Goal: Task Accomplishment & Management: Manage account settings

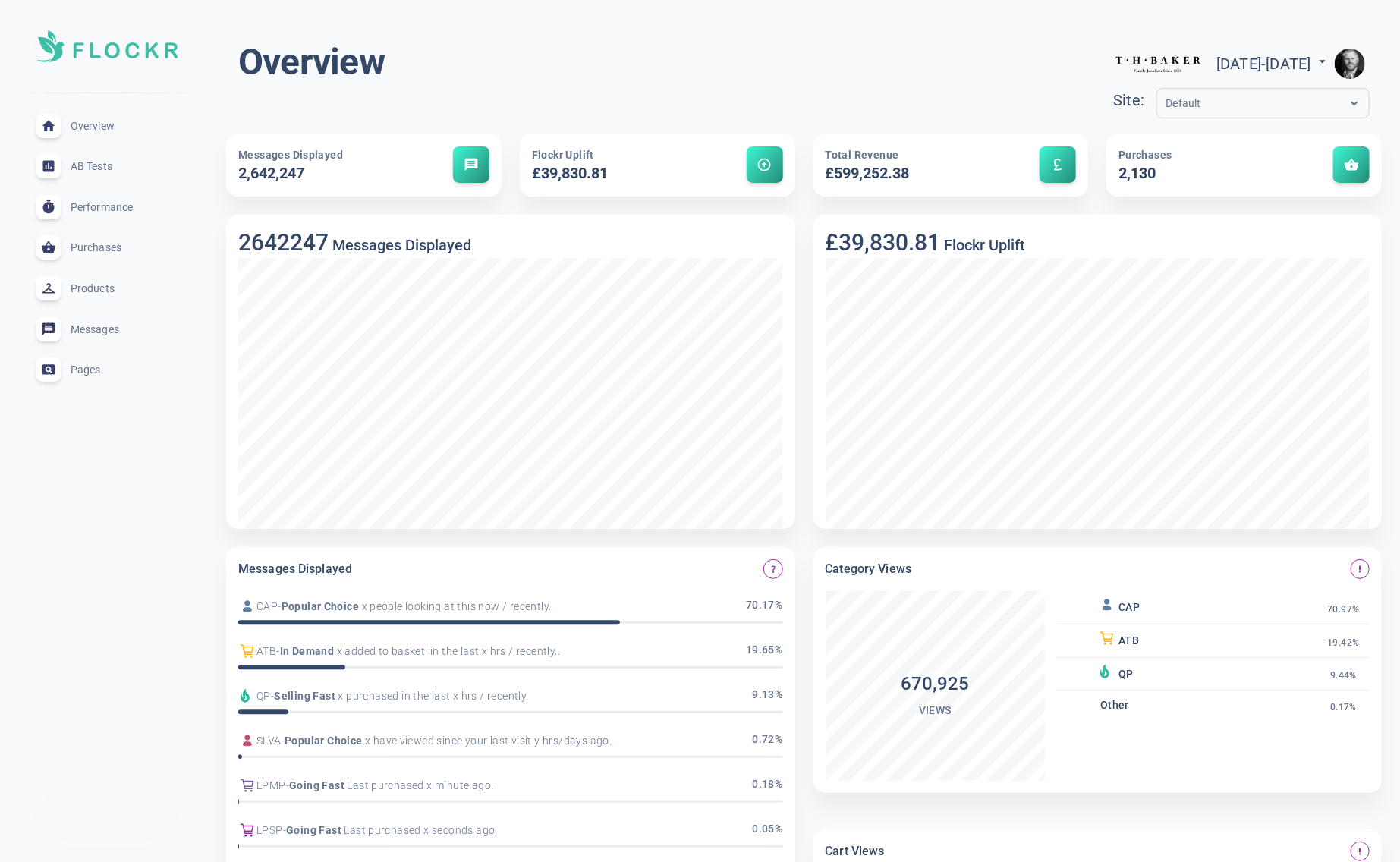
click at [1355, 70] on img "button" at bounding box center [1349, 63] width 30 height 30
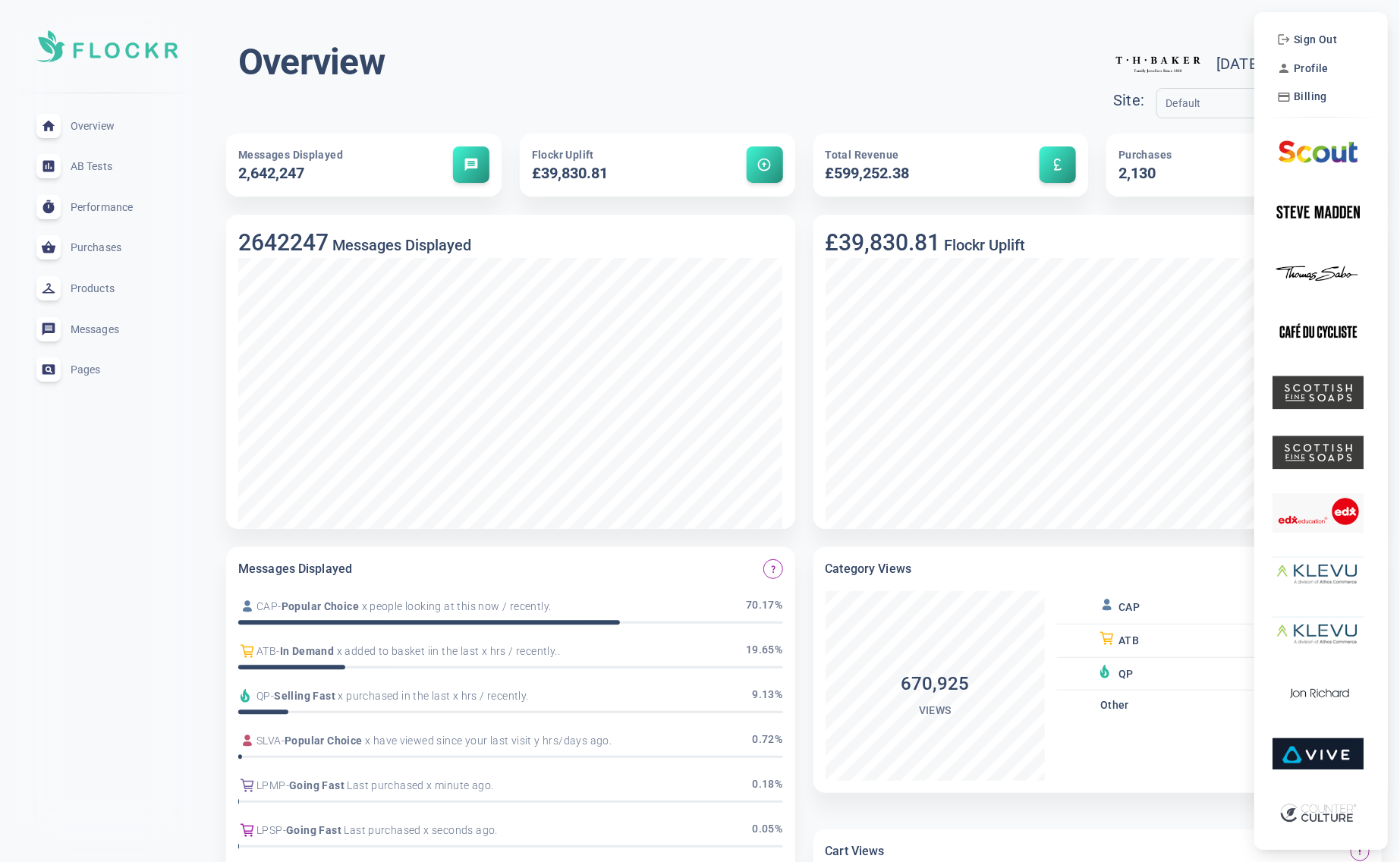
click at [1191, 26] on div at bounding box center [700, 431] width 1400 height 862
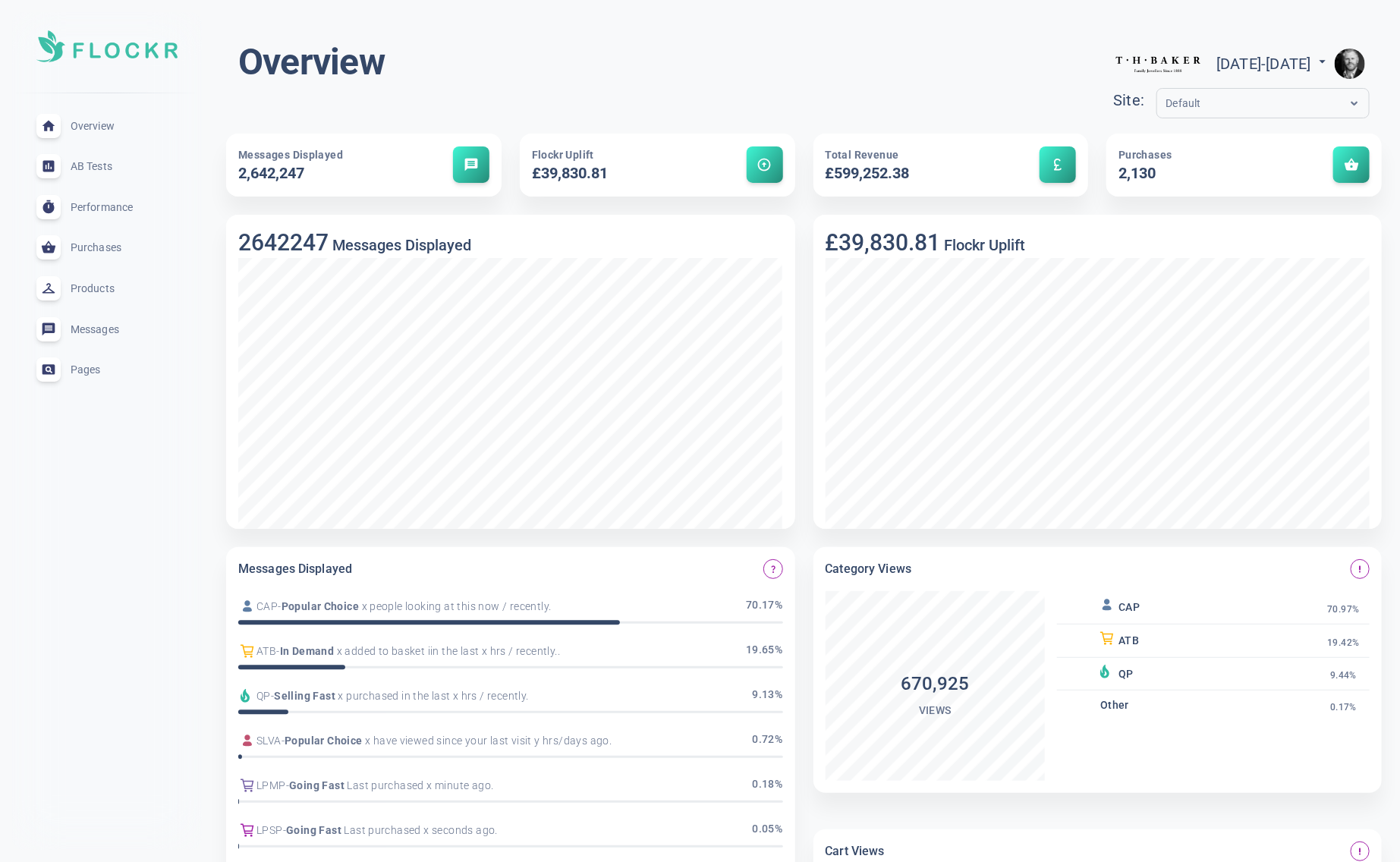
click at [1354, 61] on img "button" at bounding box center [1349, 63] width 30 height 30
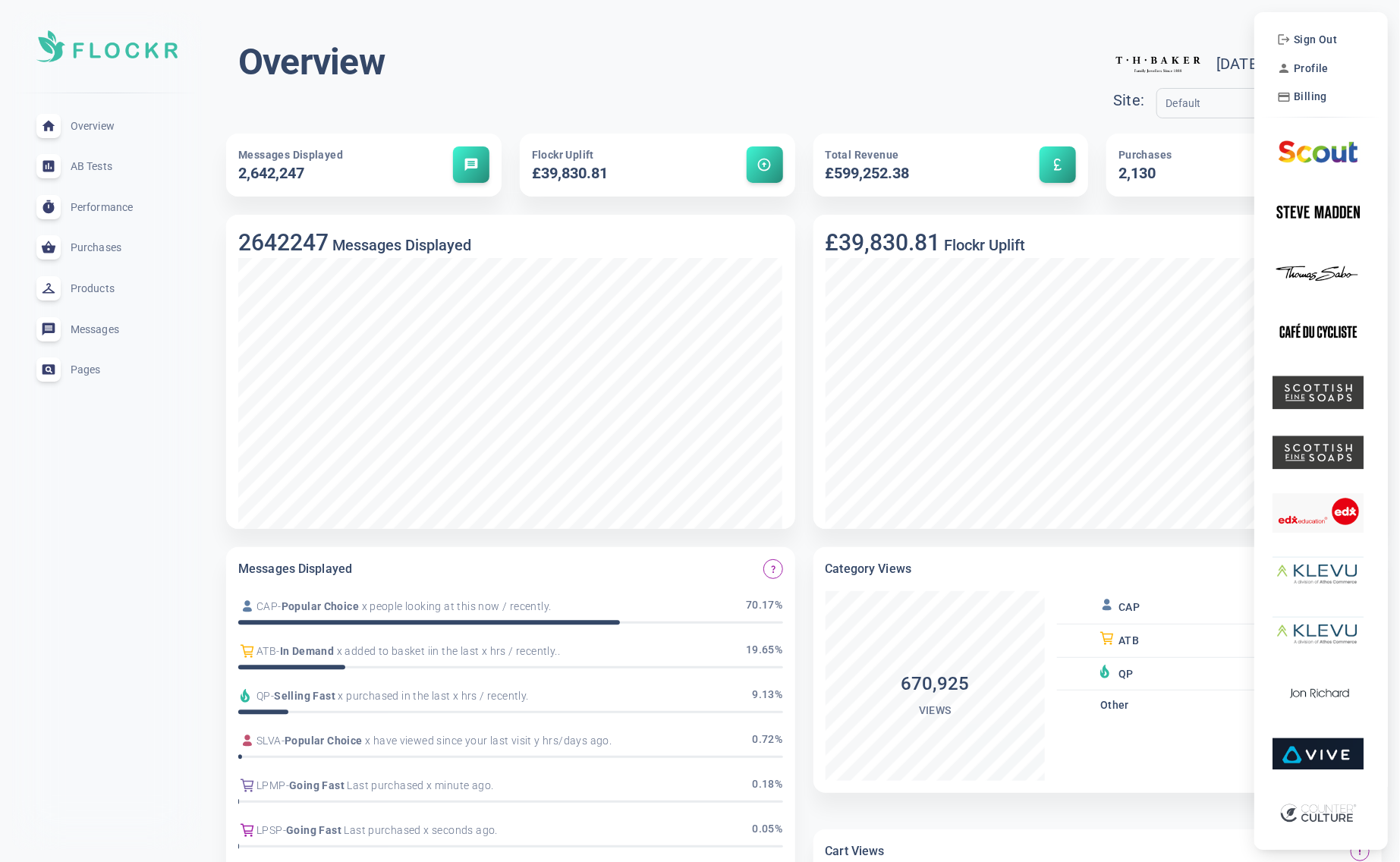
scroll to position [6, 0]
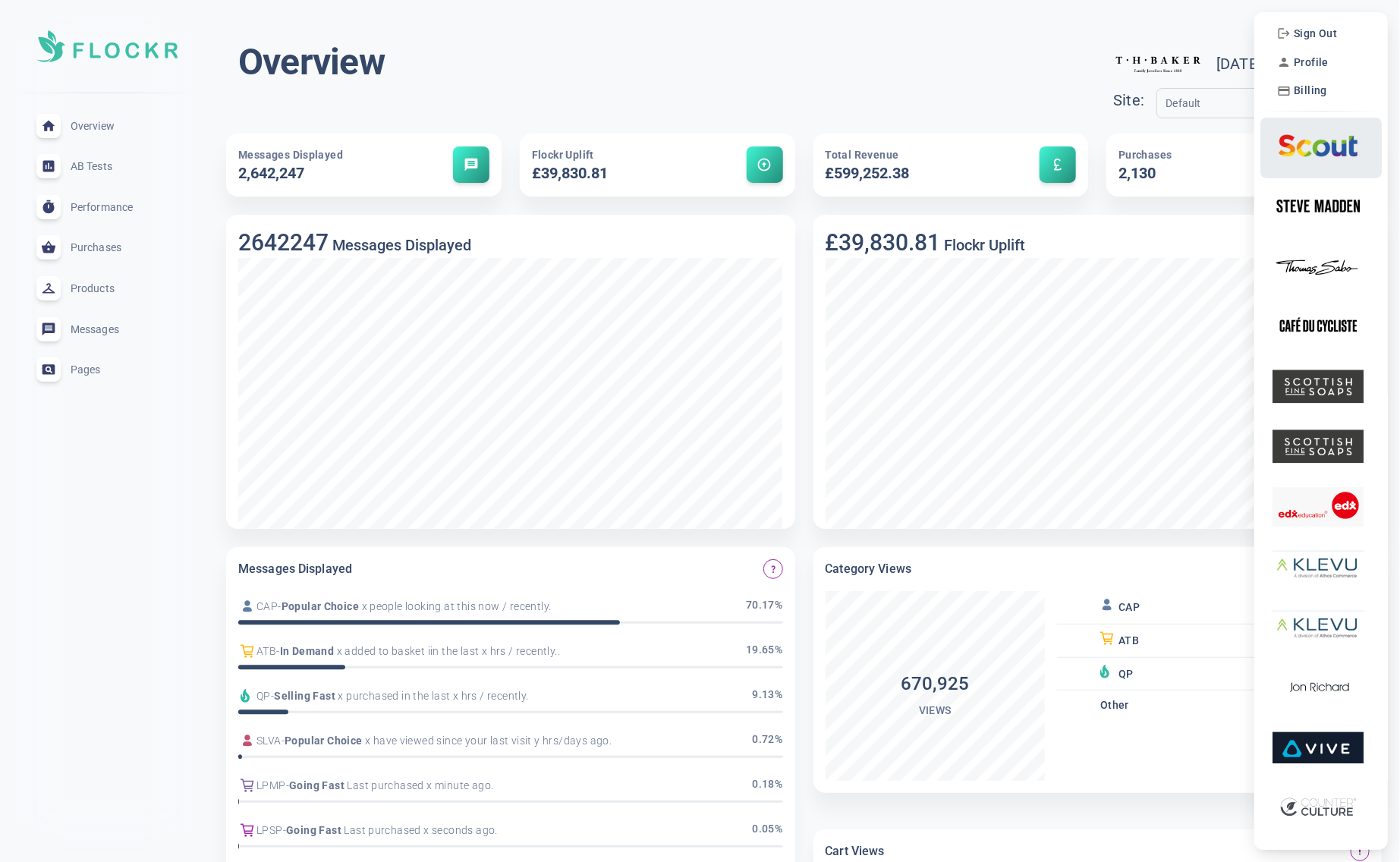
click at [1309, 155] on img at bounding box center [1317, 145] width 91 height 47
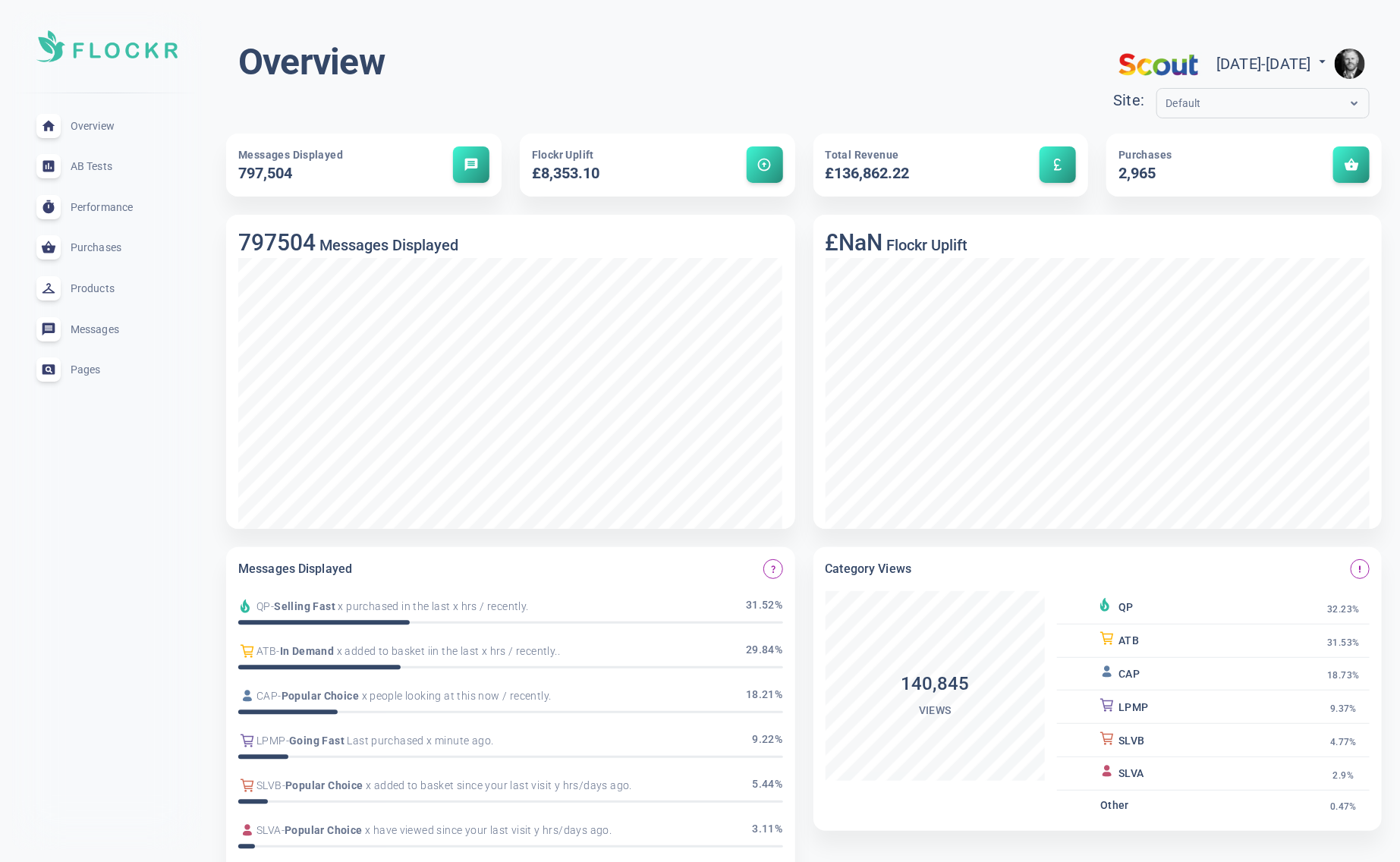
click at [1359, 64] on img "button" at bounding box center [1349, 63] width 30 height 30
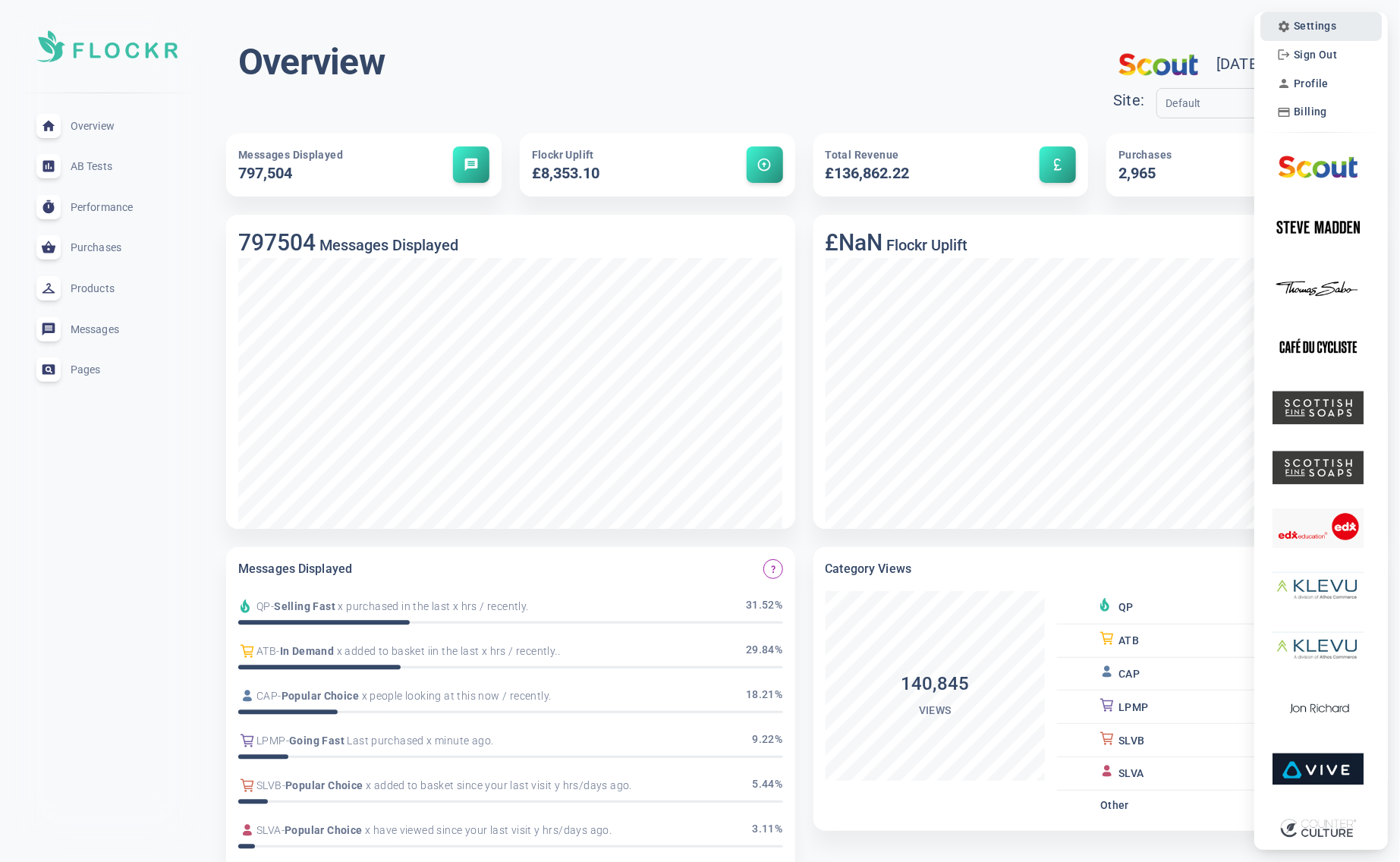
click at [1328, 20] on span "Settings" at bounding box center [1315, 26] width 43 height 13
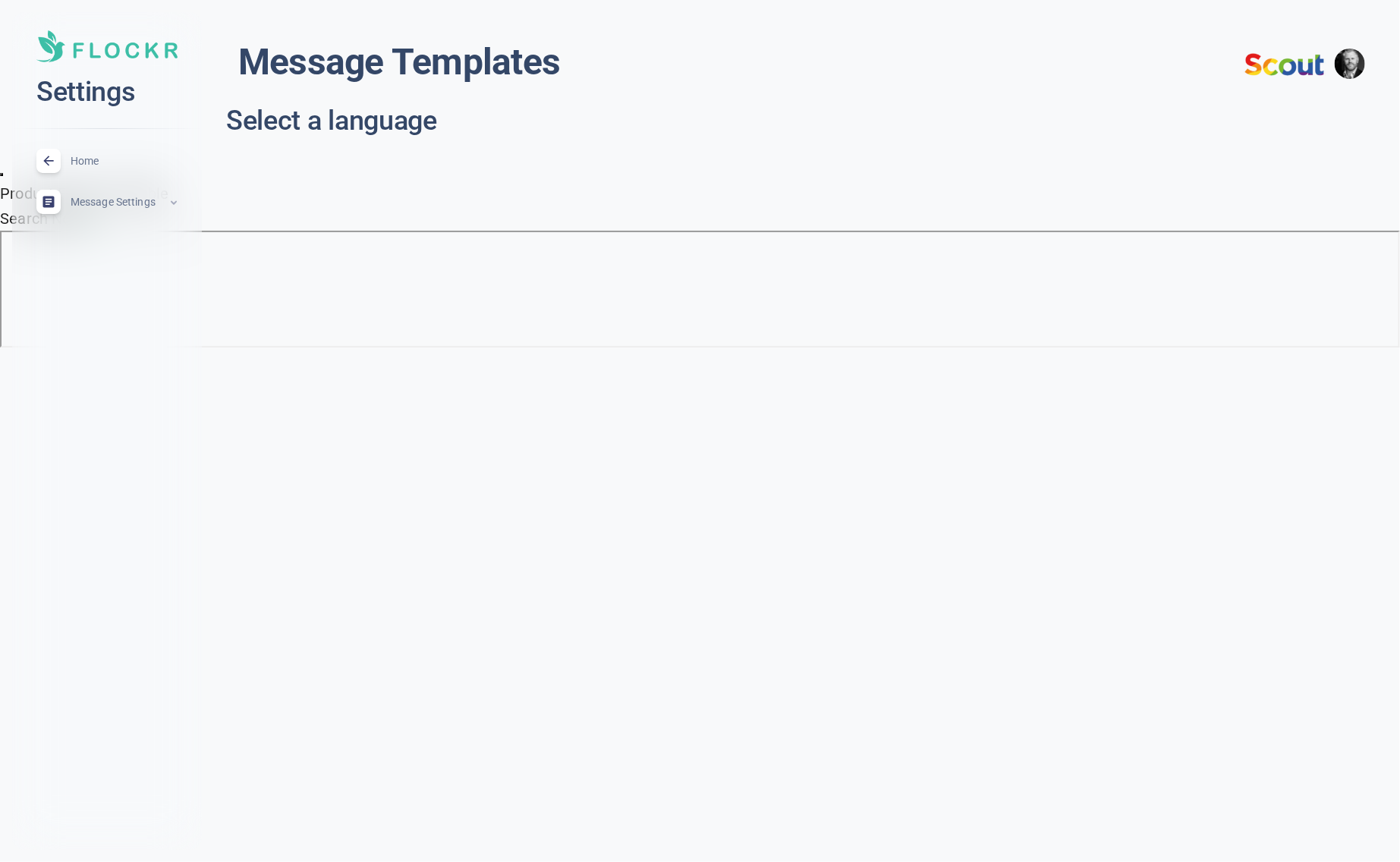
click at [147, 202] on span "Message Settings" at bounding box center [119, 202] width 97 height 0
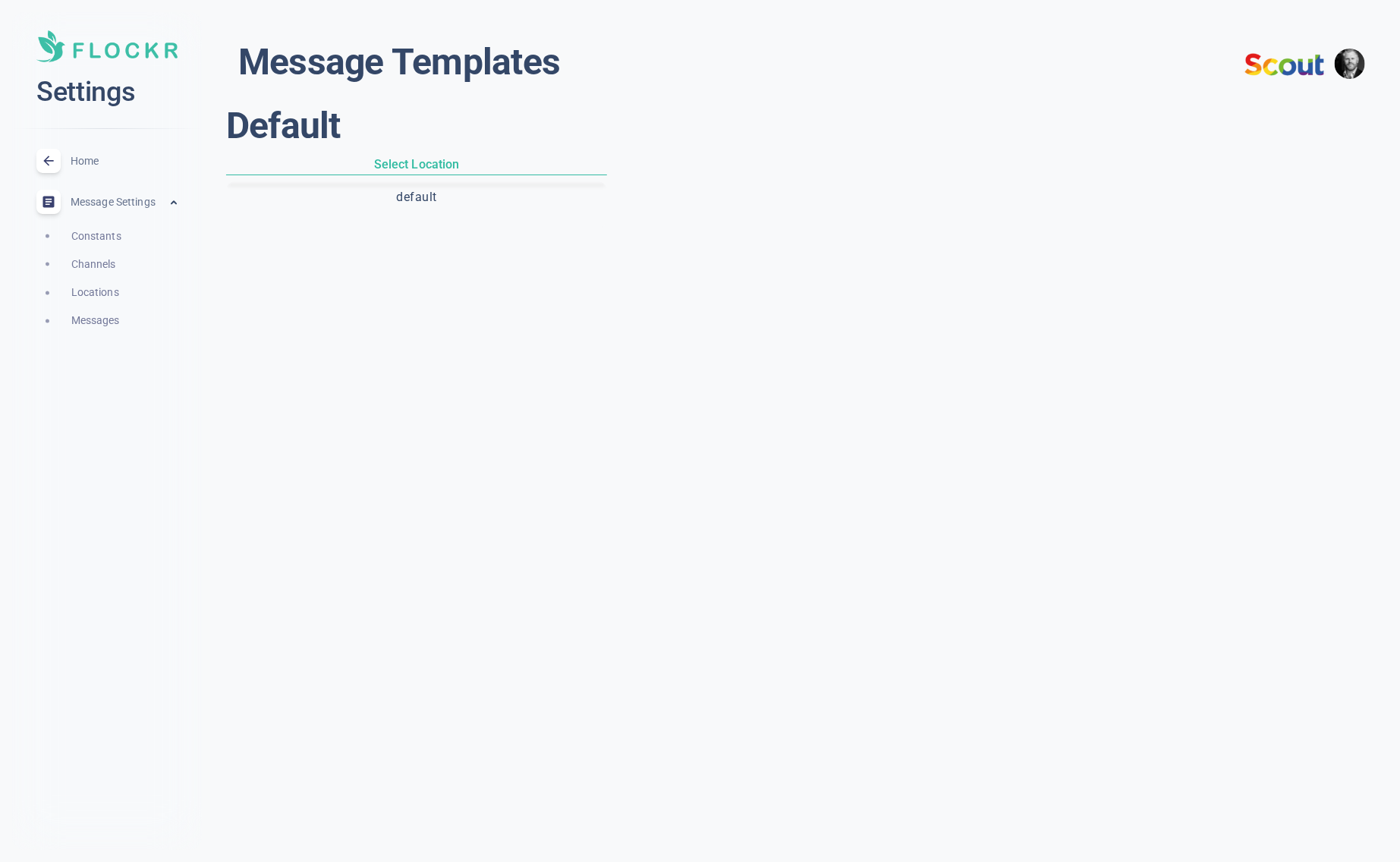
click at [99, 321] on span "Messages" at bounding box center [124, 320] width 106 height 17
click at [441, 187] on button "default" at bounding box center [417, 197] width 375 height 26
click at [815, 213] on p "In Demand" at bounding box center [818, 225] width 75 height 25
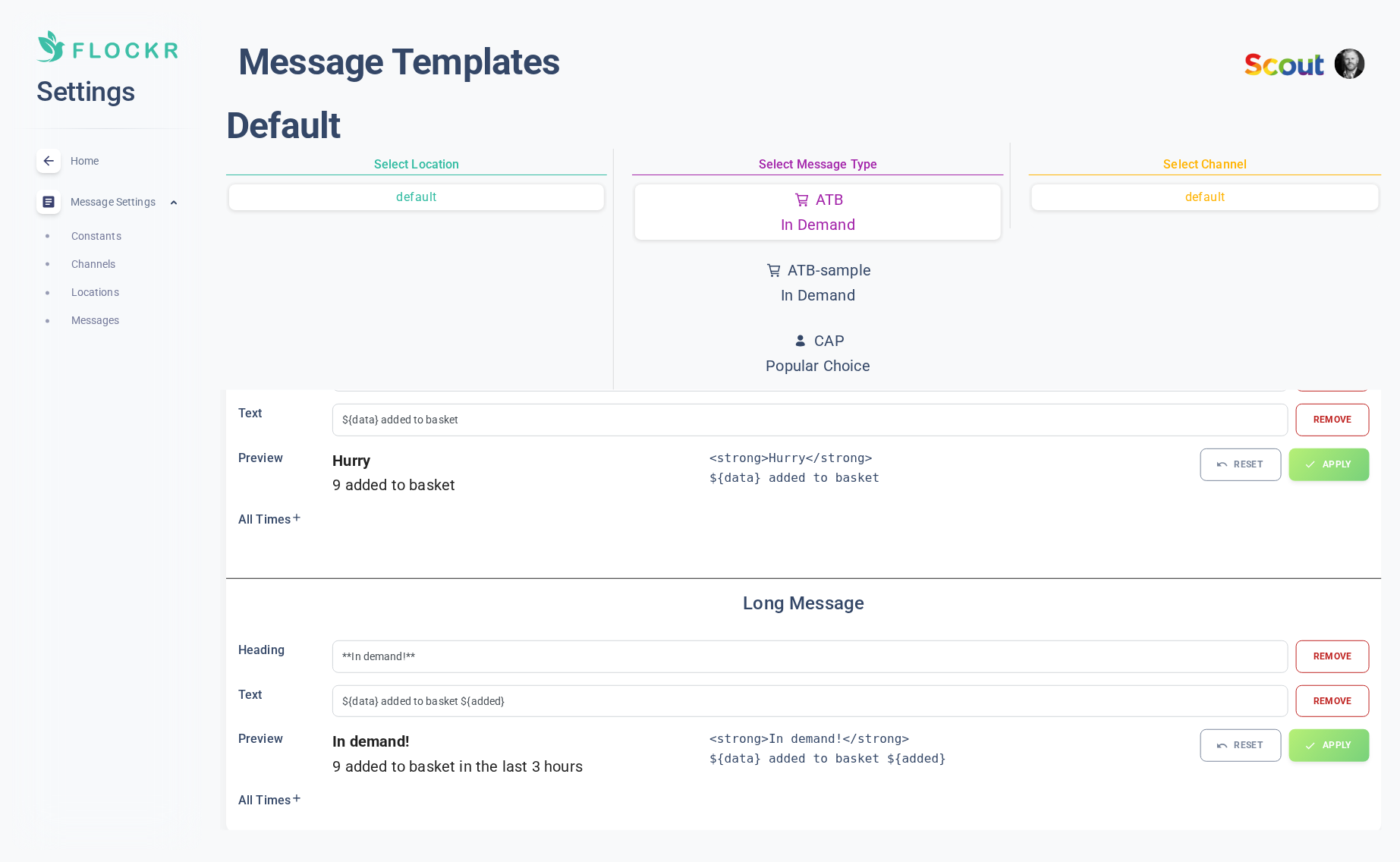
scroll to position [116, 0]
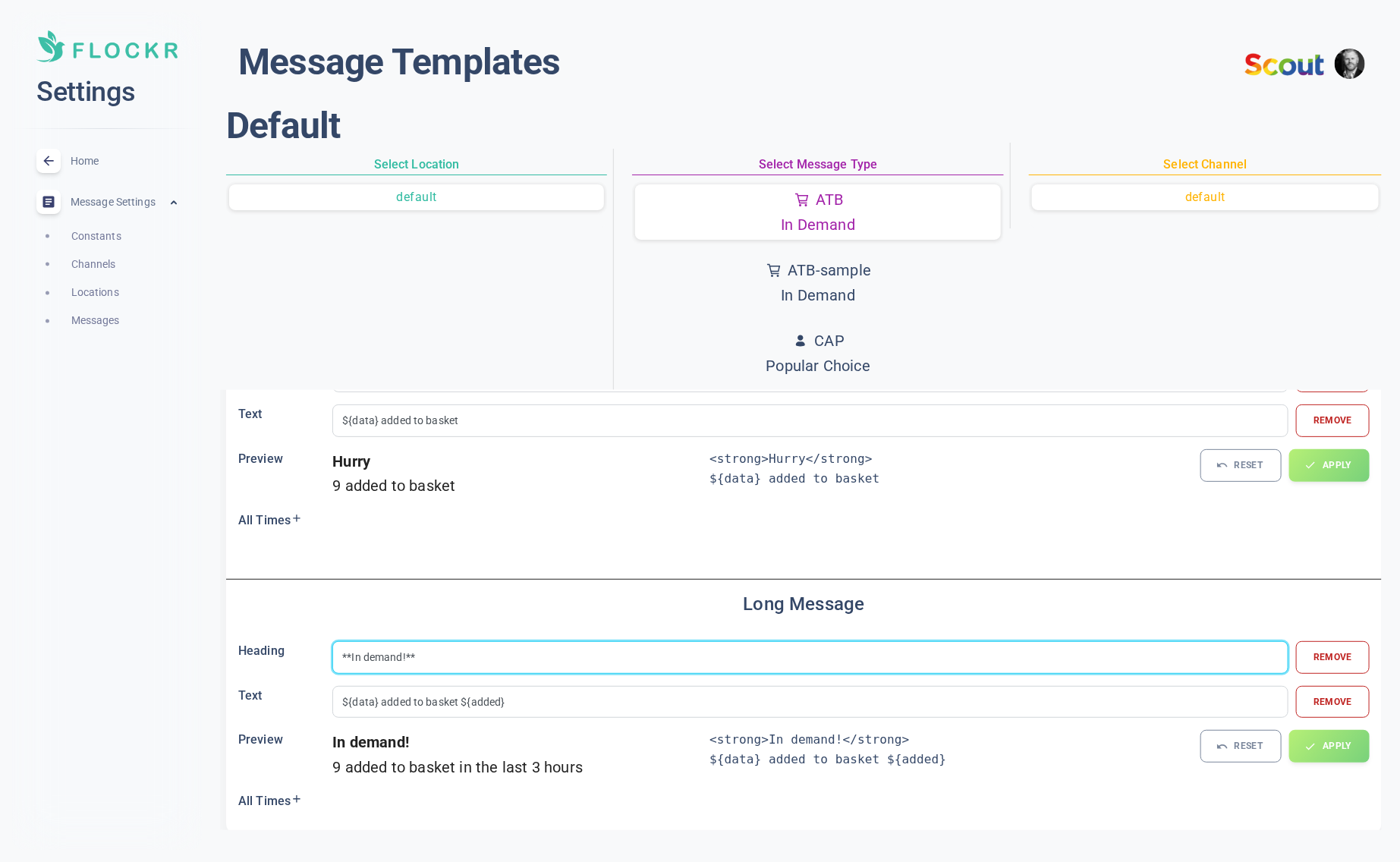
click at [402, 655] on input "**In demand!**" at bounding box center [811, 657] width 937 height 16
type input "**Selling Fast!**"
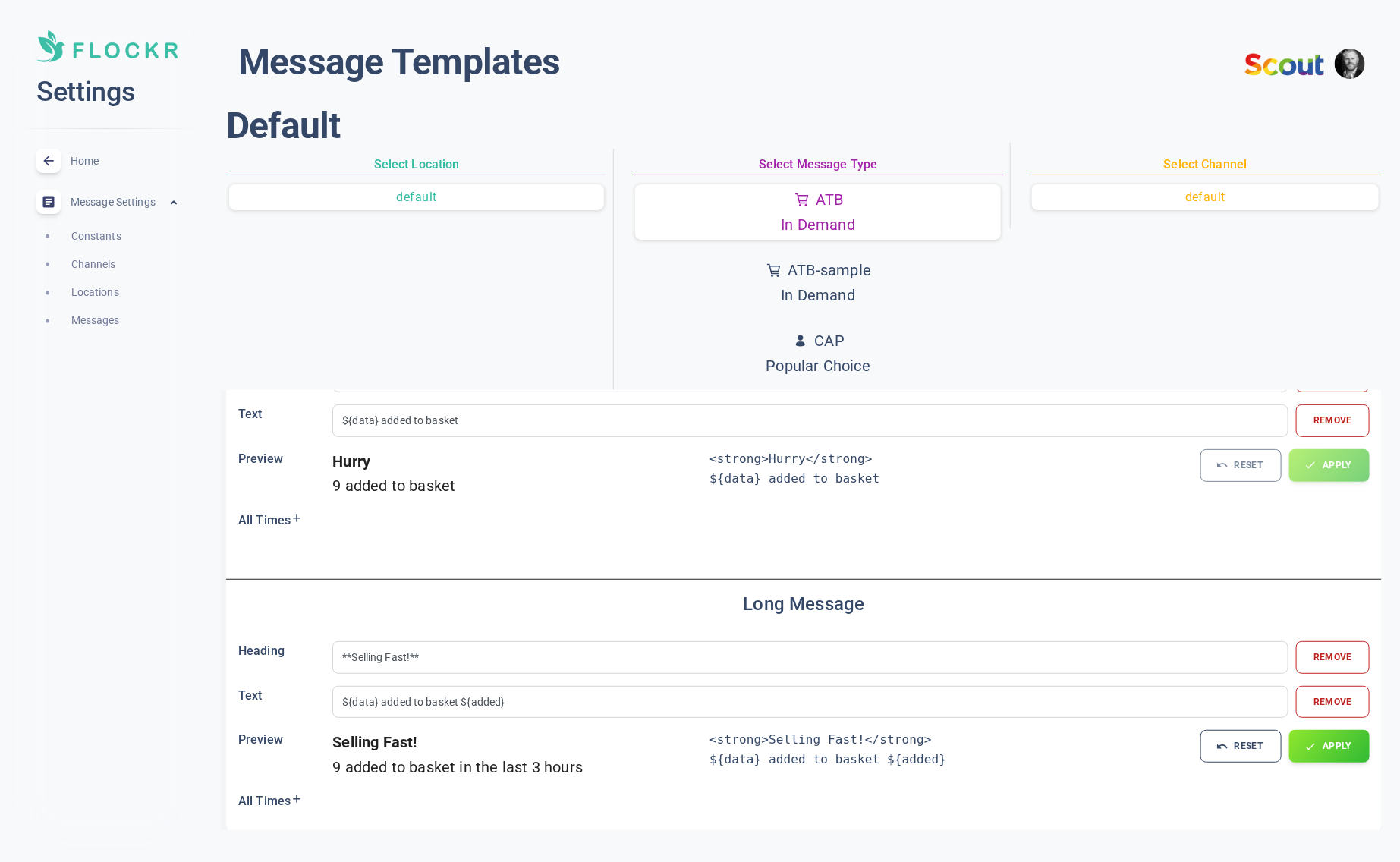
click at [272, 805] on h6 "All Times" at bounding box center [285, 801] width 94 height 20
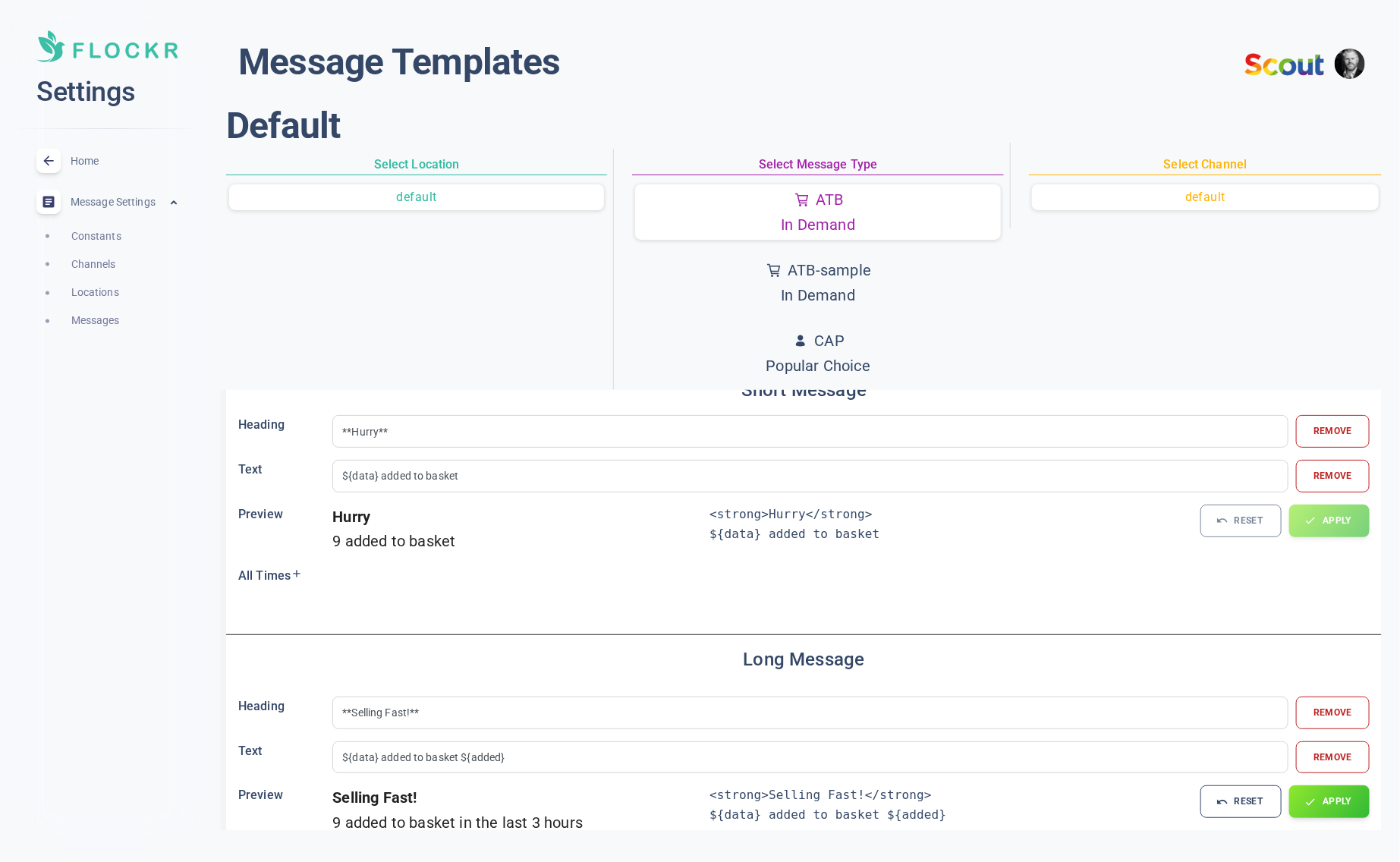
scroll to position [0, 0]
